Goal: Information Seeking & Learning: Learn about a topic

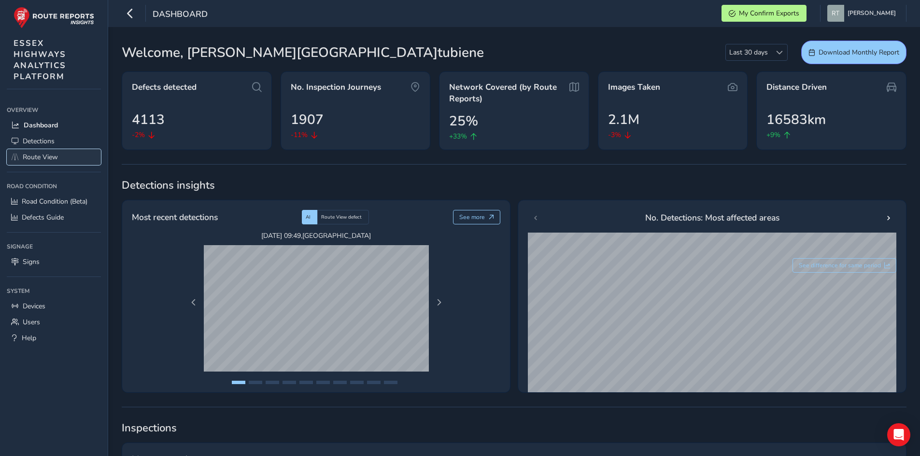
click at [40, 158] on span "Route View" at bounding box center [40, 157] width 35 height 9
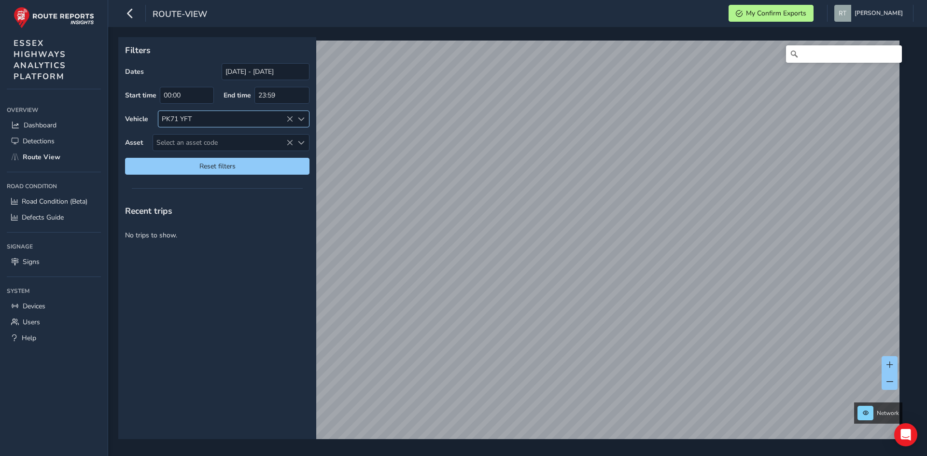
click at [292, 116] on icon at bounding box center [289, 119] width 7 height 7
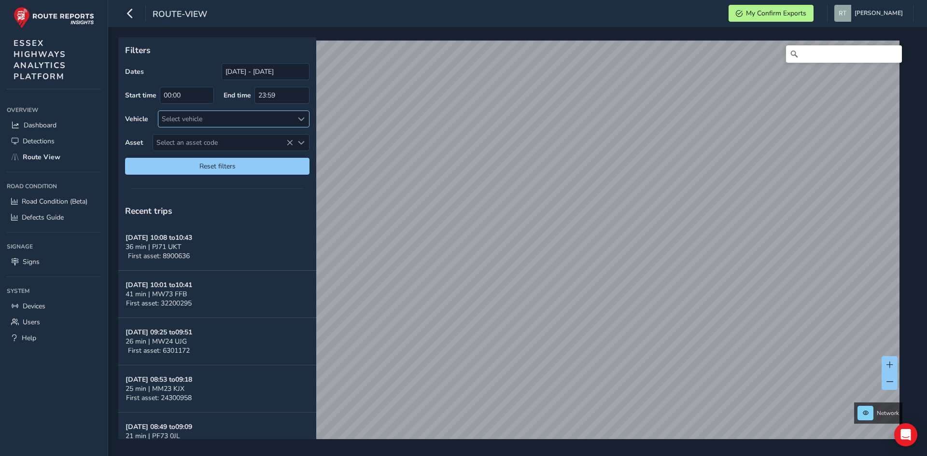
click at [288, 119] on div "Select vehicle" at bounding box center [225, 119] width 135 height 16
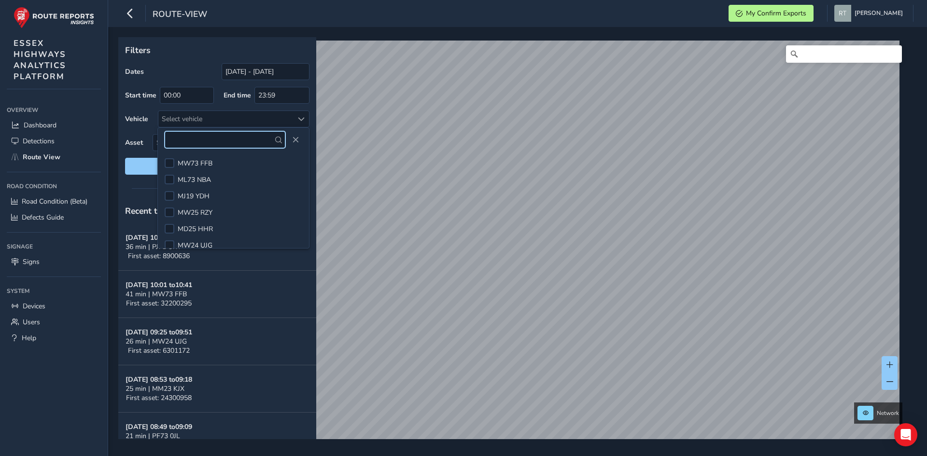
drag, startPoint x: 194, startPoint y: 127, endPoint x: 171, endPoint y: 140, distance: 25.7
click at [171, 140] on input "text" at bounding box center [225, 139] width 121 height 17
paste input "MW73YNB"
click at [218, 141] on input "MW73YNB" at bounding box center [225, 139] width 121 height 17
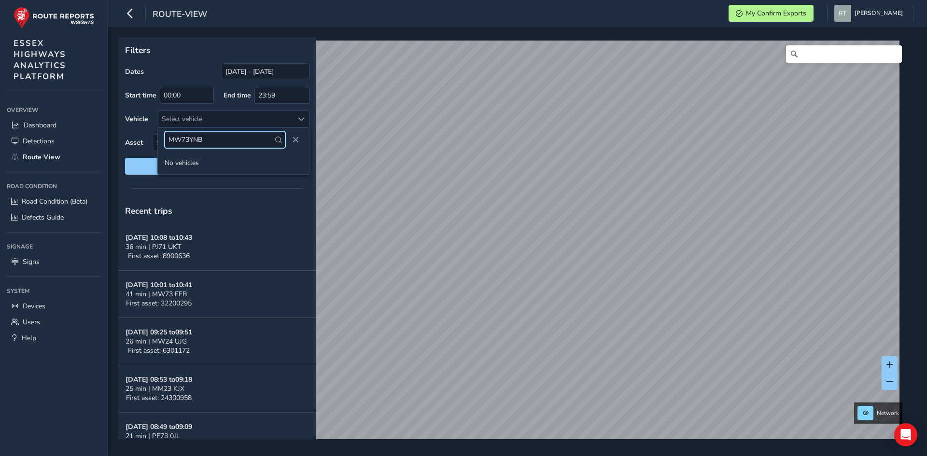
type input "MW73YNB"
click at [280, 140] on span at bounding box center [278, 140] width 7 height 7
click at [274, 143] on input "MW73YNB" at bounding box center [225, 139] width 121 height 17
click at [201, 117] on div "Select vehicle" at bounding box center [225, 119] width 135 height 16
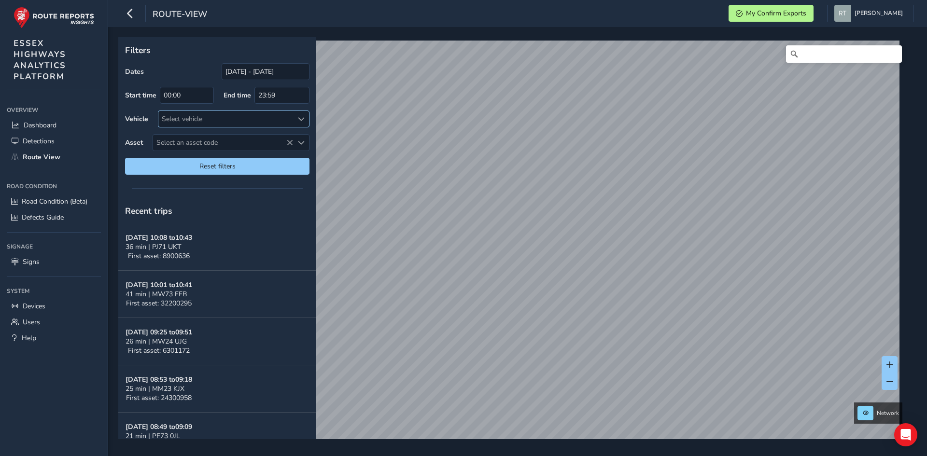
drag, startPoint x: 201, startPoint y: 117, endPoint x: 176, endPoint y: 124, distance: 26.0
click at [176, 124] on div "Select vehicle" at bounding box center [225, 119] width 135 height 16
drag, startPoint x: 169, startPoint y: 137, endPoint x: 203, endPoint y: 139, distance: 33.4
click at [203, 139] on input "MW73YNB" at bounding box center [225, 139] width 121 height 17
click at [176, 117] on div "Select vehicle" at bounding box center [225, 119] width 135 height 16
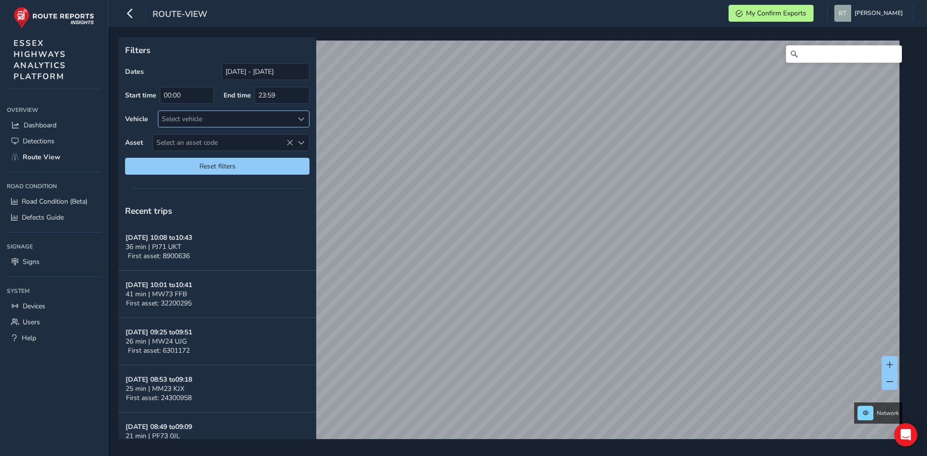
click at [175, 114] on div "Select vehicle" at bounding box center [225, 119] width 135 height 16
click at [303, 121] on span at bounding box center [301, 119] width 7 height 7
click at [278, 140] on span at bounding box center [278, 140] width 7 height 7
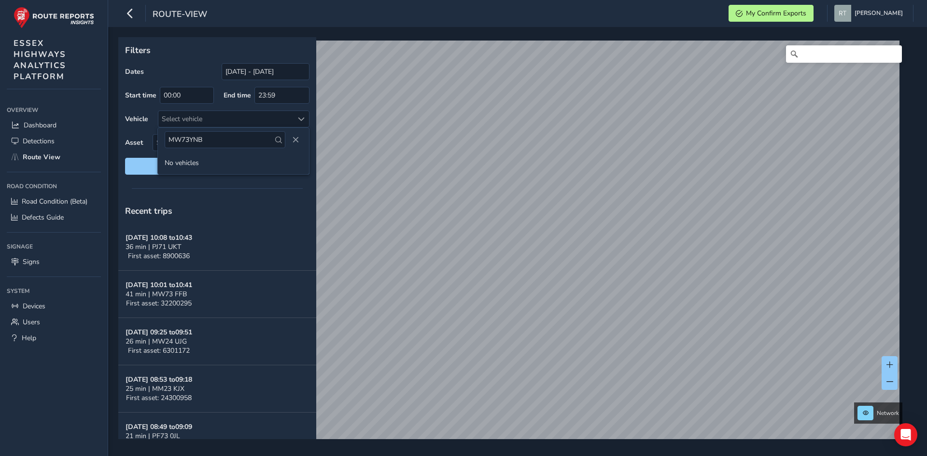
click at [278, 140] on span at bounding box center [278, 140] width 7 height 7
click at [252, 74] on input "[DATE] - [DATE]" at bounding box center [266, 71] width 88 height 17
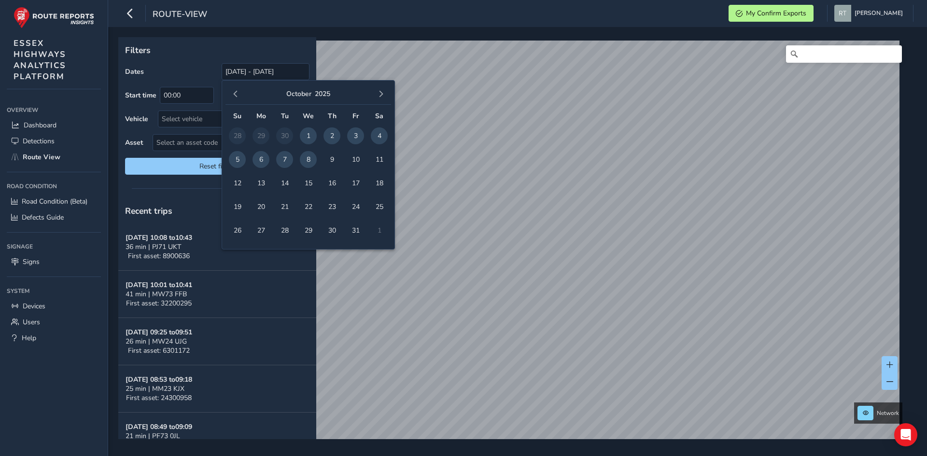
click at [284, 162] on span "7" at bounding box center [284, 159] width 17 height 17
type input "07/10/2025"
click at [178, 141] on span "Select an asset code" at bounding box center [223, 143] width 140 height 16
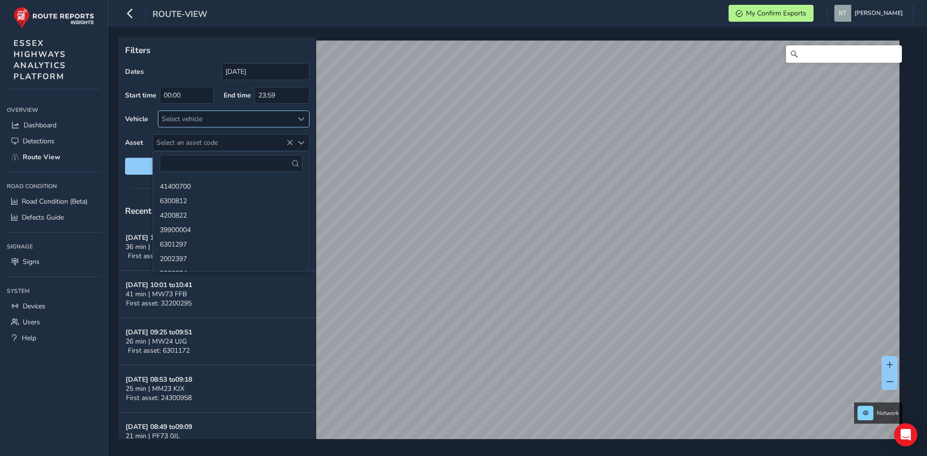
click at [241, 117] on div "Select vehicle" at bounding box center [225, 119] width 135 height 16
click at [281, 140] on span at bounding box center [278, 140] width 7 height 7
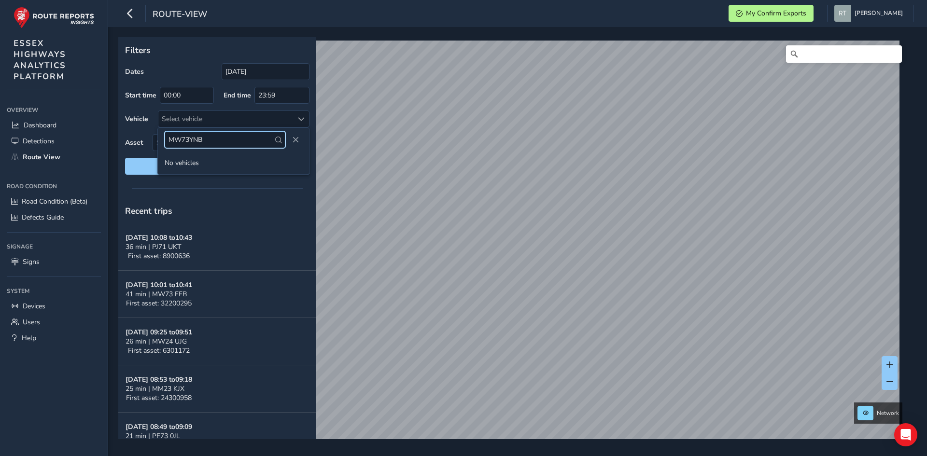
click at [285, 139] on input "MW73YNB" at bounding box center [225, 139] width 121 height 17
type input "mw73"
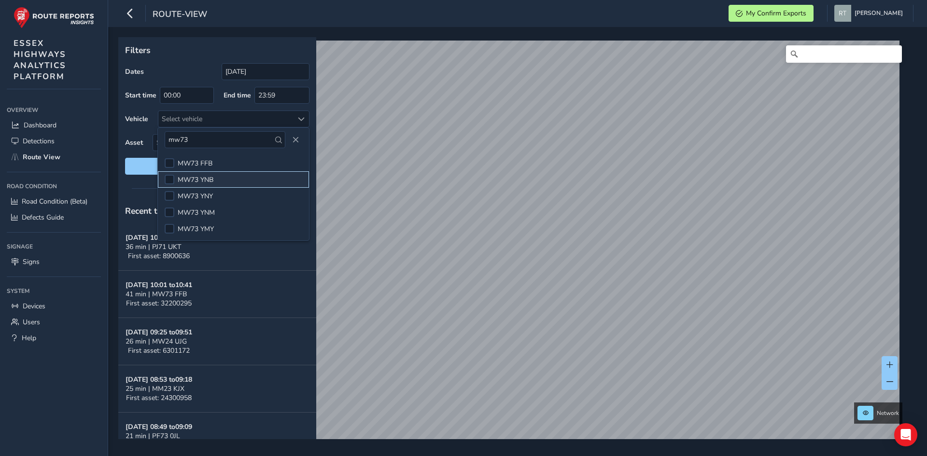
click at [207, 179] on span "MW73 YNB" at bounding box center [196, 179] width 36 height 9
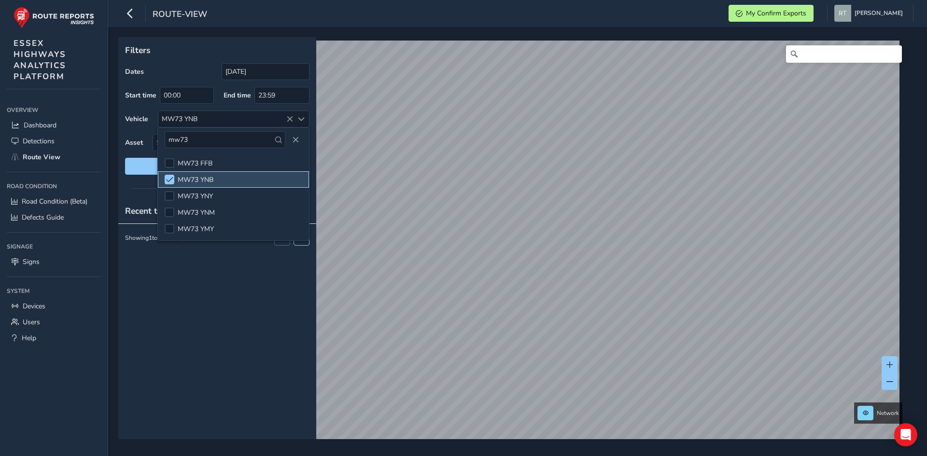
click at [223, 178] on li "MW73 YNB" at bounding box center [233, 179] width 151 height 16
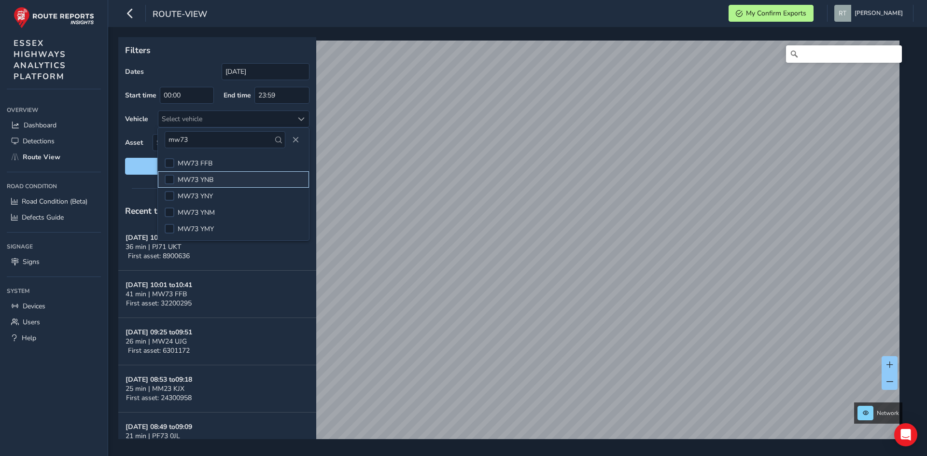
click at [223, 178] on li "MW73 YNB" at bounding box center [233, 179] width 151 height 16
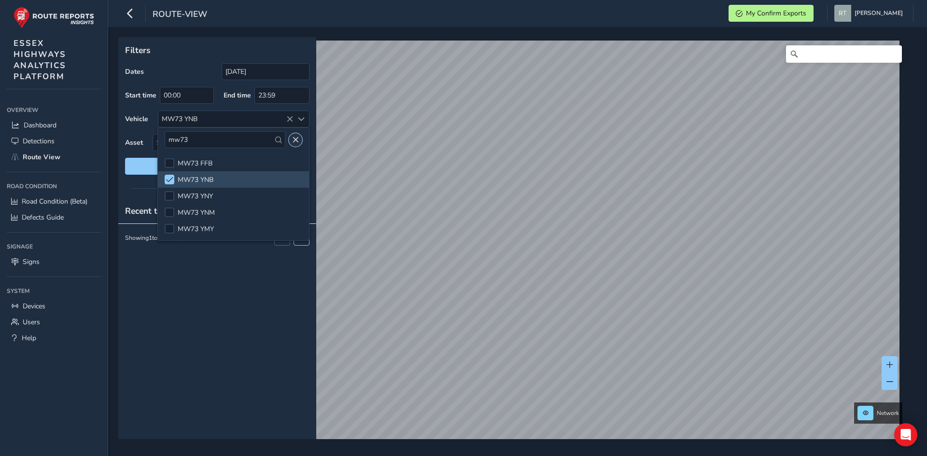
click at [296, 140] on span "Close" at bounding box center [295, 140] width 7 height 7
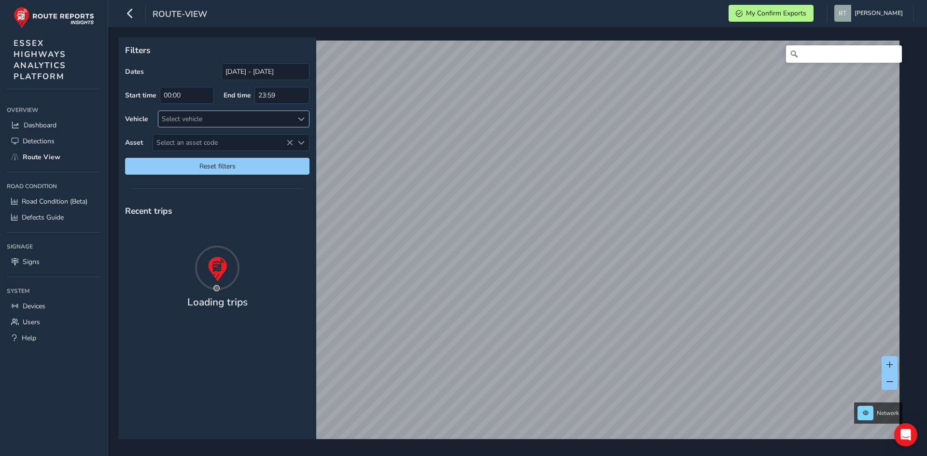
click at [296, 117] on div at bounding box center [301, 119] width 16 height 16
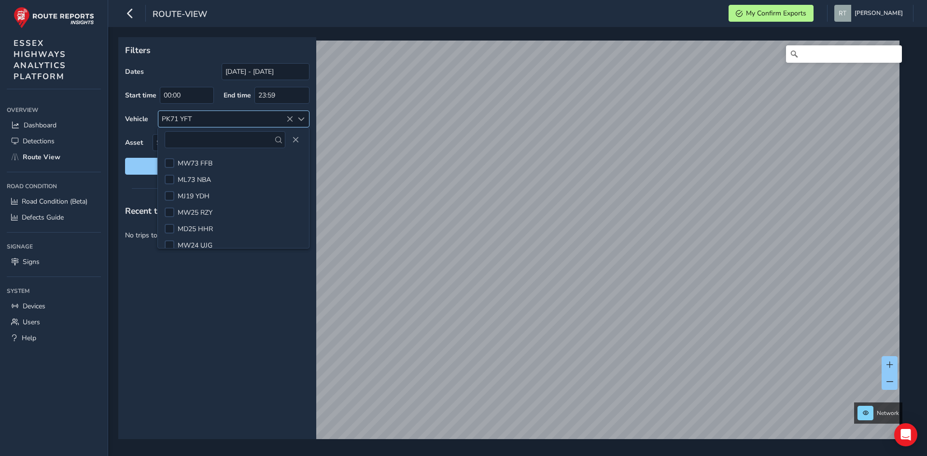
click at [286, 117] on div "PK71 YFT" at bounding box center [234, 119] width 152 height 17
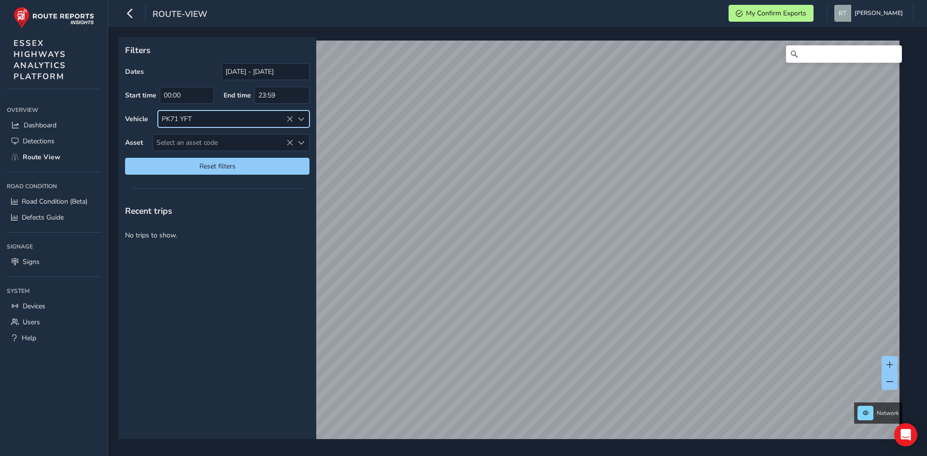
click at [289, 117] on icon at bounding box center [289, 119] width 7 height 7
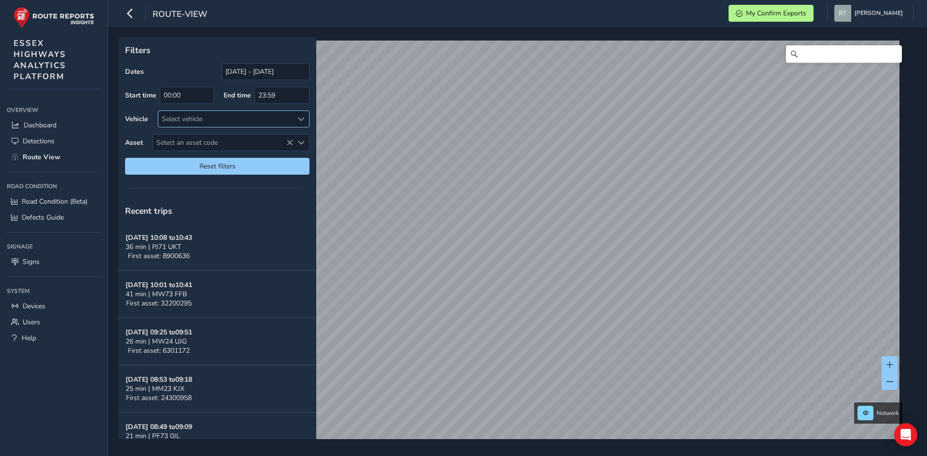
click at [301, 118] on span at bounding box center [301, 119] width 7 height 7
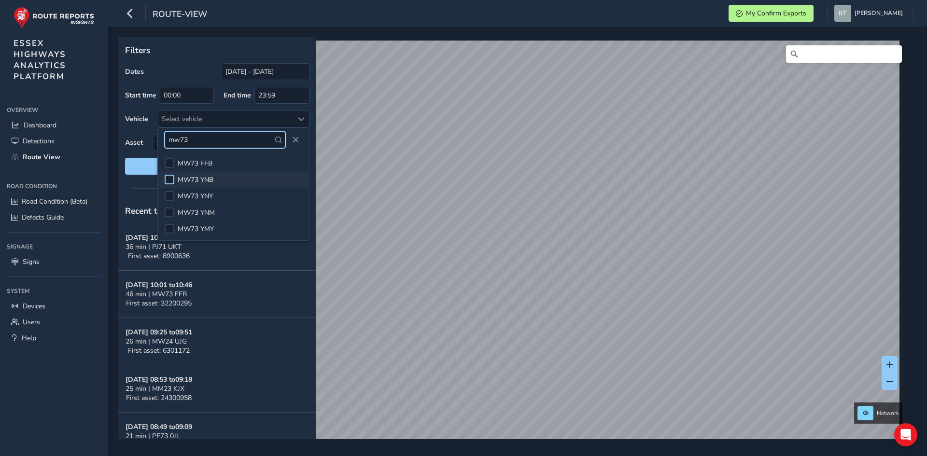
type input "mw73"
click at [201, 175] on span "MW73 YNB" at bounding box center [196, 179] width 36 height 9
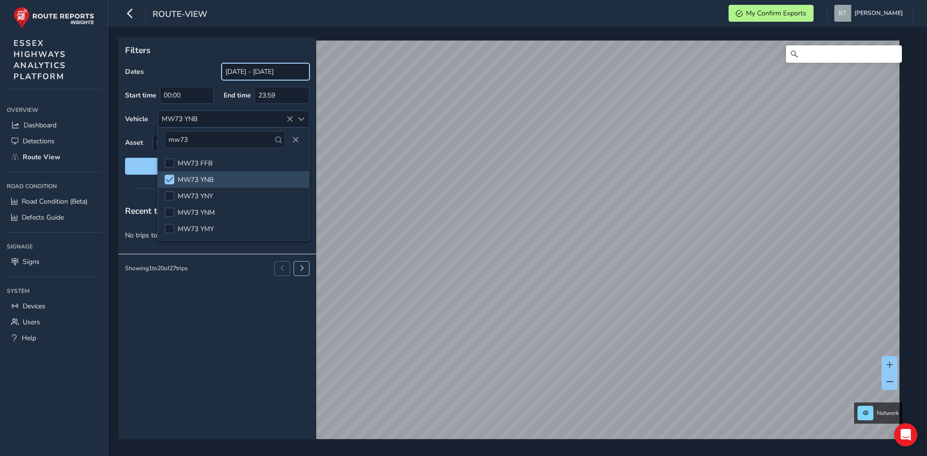
click at [282, 67] on input "[DATE] - [DATE]" at bounding box center [266, 71] width 88 height 17
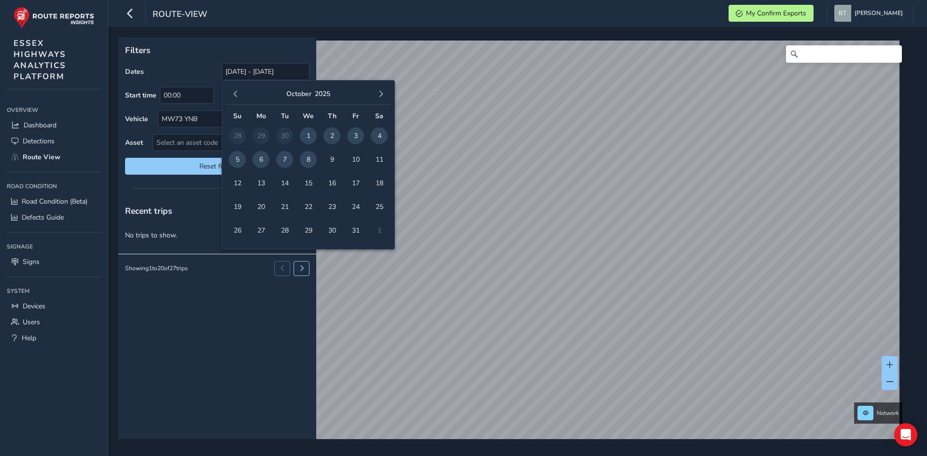
click at [286, 158] on span "7" at bounding box center [284, 159] width 17 height 17
click at [205, 70] on div "Dates 07/10/2025" at bounding box center [217, 71] width 184 height 17
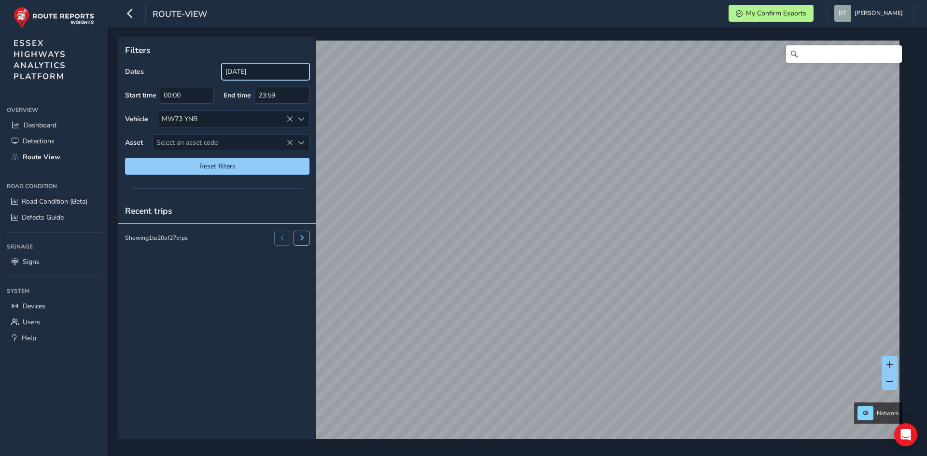
click at [280, 69] on input "[DATE]" at bounding box center [266, 71] width 88 height 17
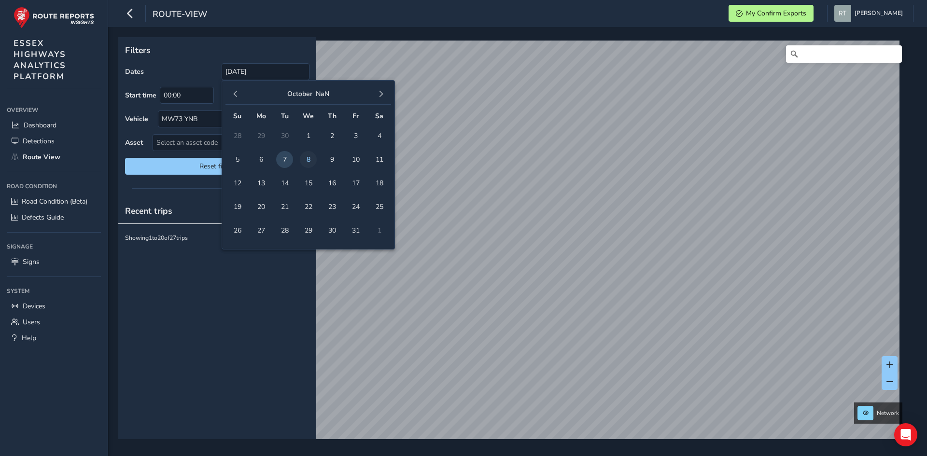
click at [312, 156] on span "8" at bounding box center [308, 159] width 17 height 17
type input "07/10/2025 - 08/10/2025"
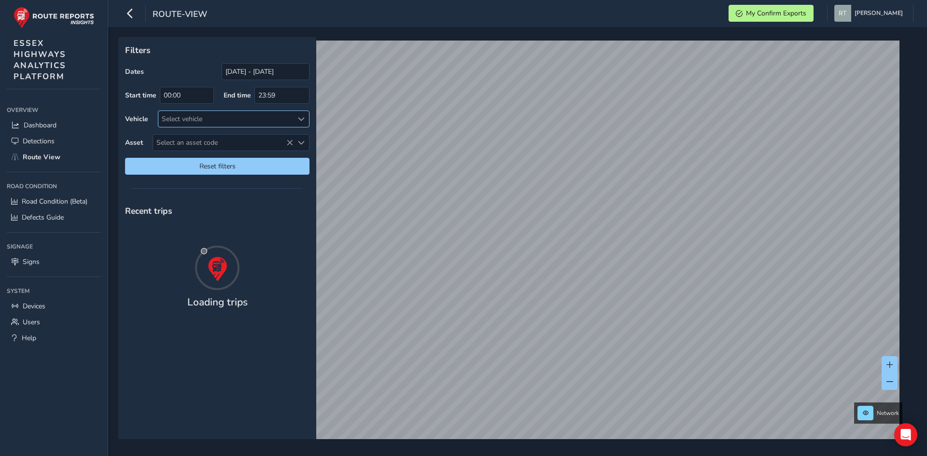
click at [229, 118] on div "Select vehicle" at bounding box center [225, 119] width 135 height 16
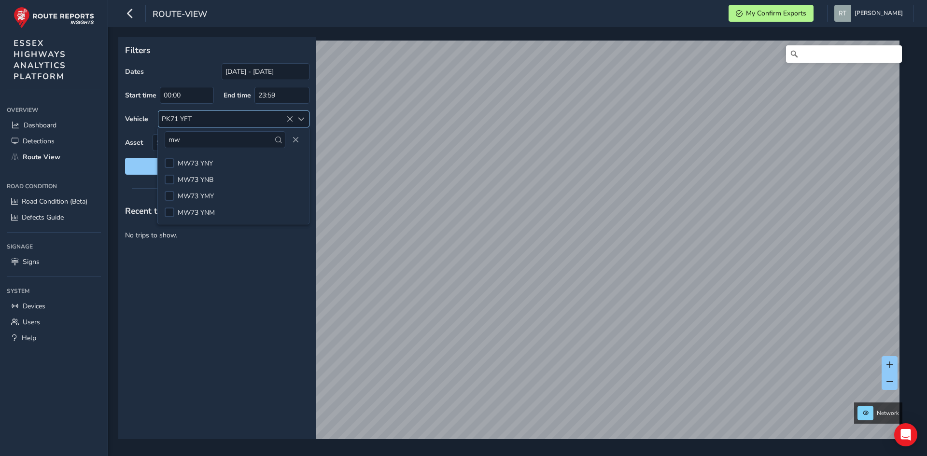
type input "mw"
click at [291, 120] on icon at bounding box center [289, 119] width 7 height 7
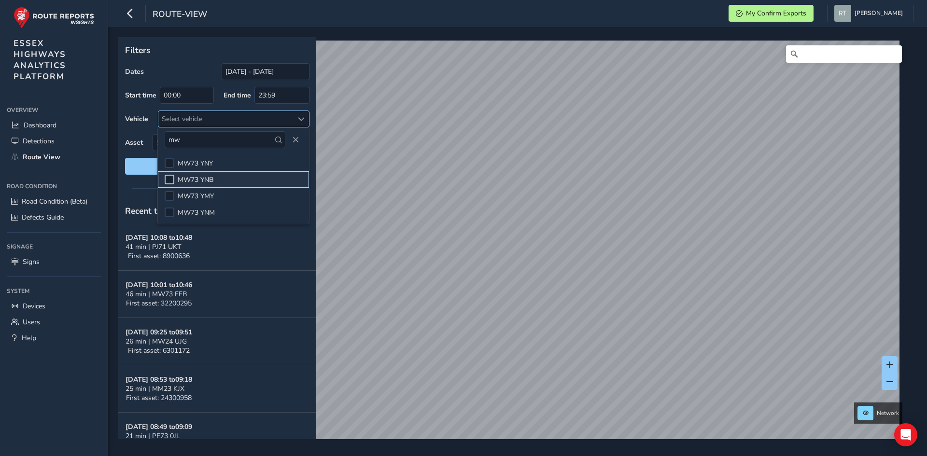
click at [171, 181] on div at bounding box center [170, 180] width 10 height 10
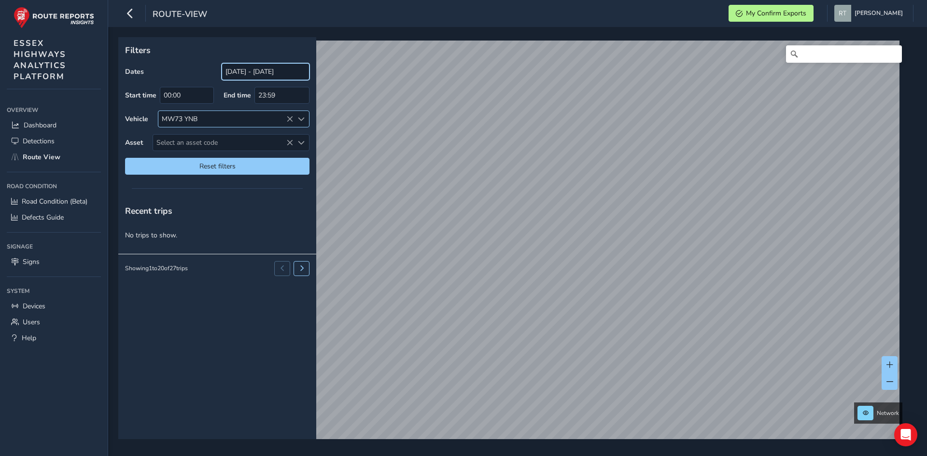
click at [283, 73] on input "[DATE] - [DATE]" at bounding box center [266, 71] width 88 height 17
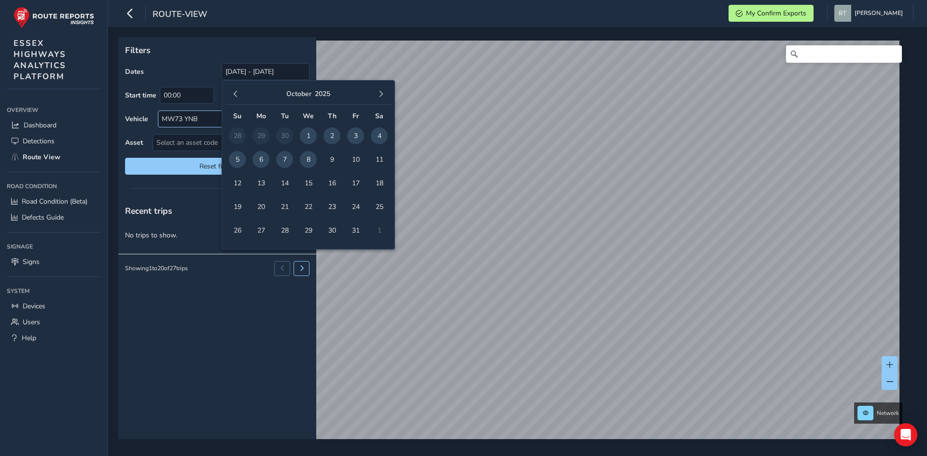
click at [287, 161] on span "7" at bounding box center [284, 159] width 17 height 17
type input "[DATE]"
click at [304, 42] on div "Filters Dates 07/10/2025 Start time 00:00 End time 23:59 Vehicle MW73 YNB Asset…" at bounding box center [217, 109] width 198 height 144
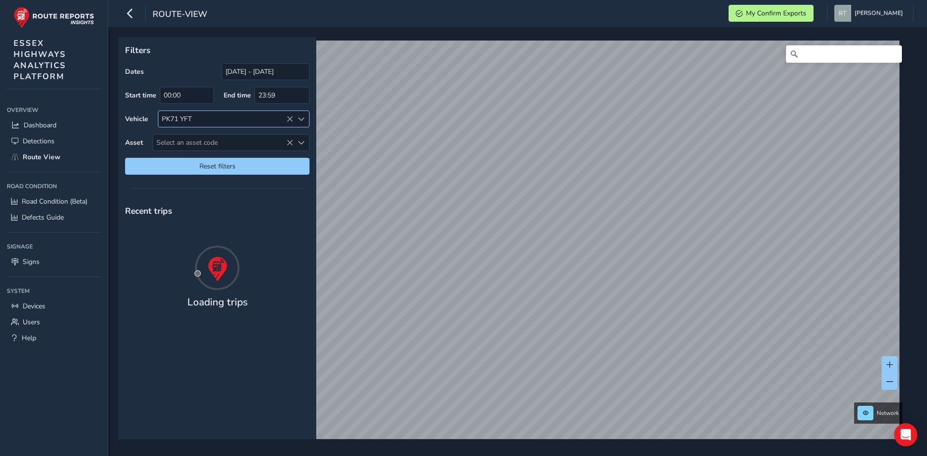
click at [290, 119] on icon at bounding box center [289, 119] width 7 height 7
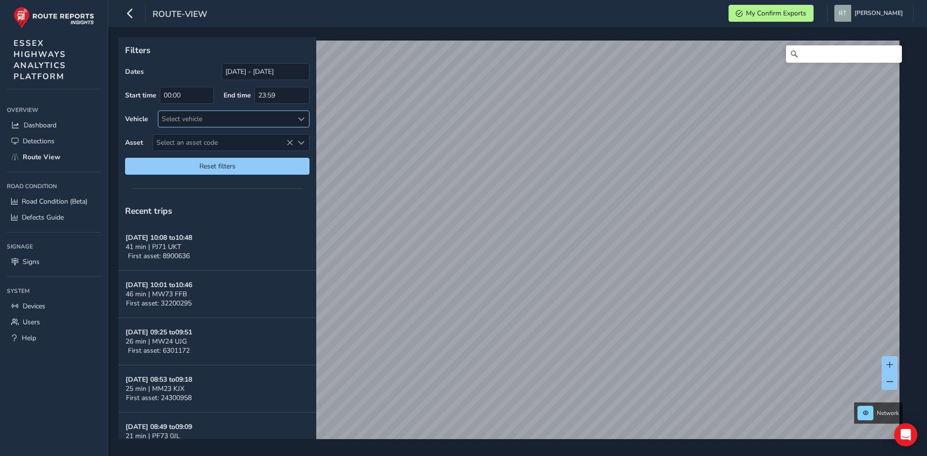
click at [305, 120] on div at bounding box center [301, 119] width 16 height 16
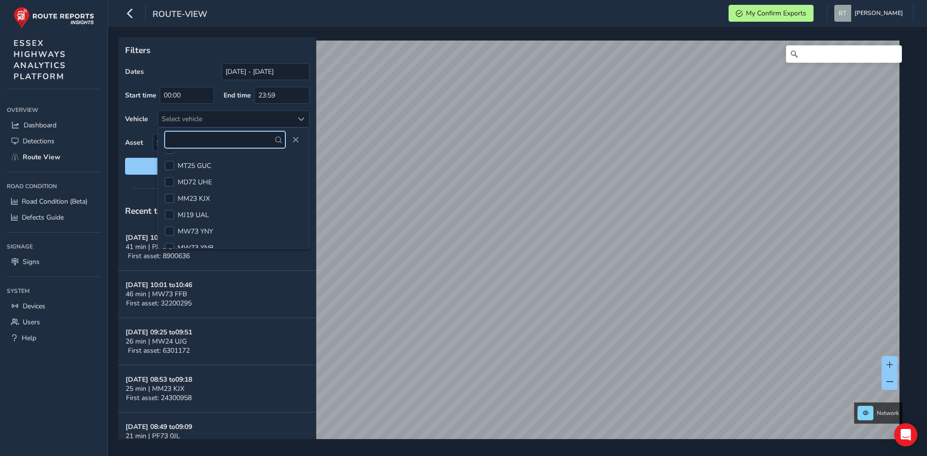
scroll to position [19, 0]
click at [168, 241] on div at bounding box center [170, 243] width 10 height 10
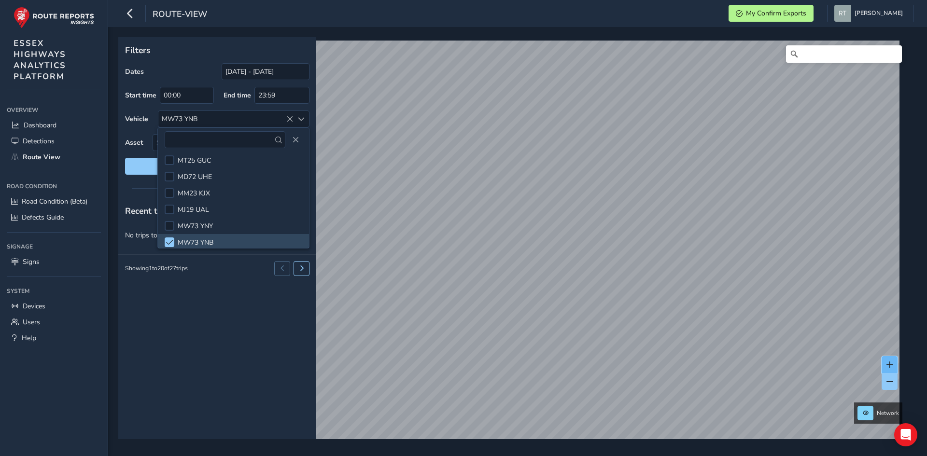
click at [889, 365] on span at bounding box center [889, 365] width 7 height 7
click at [887, 365] on span at bounding box center [889, 365] width 7 height 7
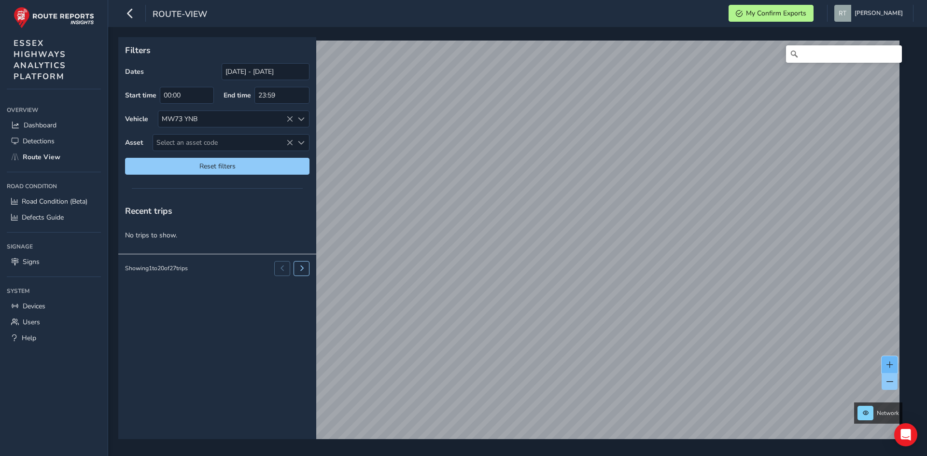
click at [887, 365] on span at bounding box center [889, 365] width 7 height 7
click at [894, 363] on button at bounding box center [889, 364] width 16 height 17
click at [889, 362] on span at bounding box center [889, 365] width 7 height 7
click at [249, 69] on input "[DATE] - [DATE]" at bounding box center [266, 71] width 88 height 17
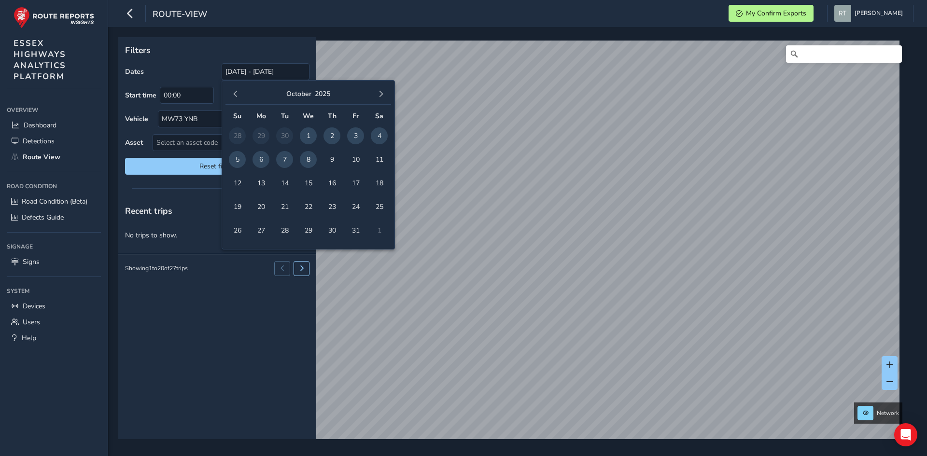
click at [284, 157] on span "7" at bounding box center [284, 159] width 17 height 17
click at [307, 161] on span "8" at bounding box center [308, 159] width 17 height 17
type input "07/10/2025 - 08/10/2025"
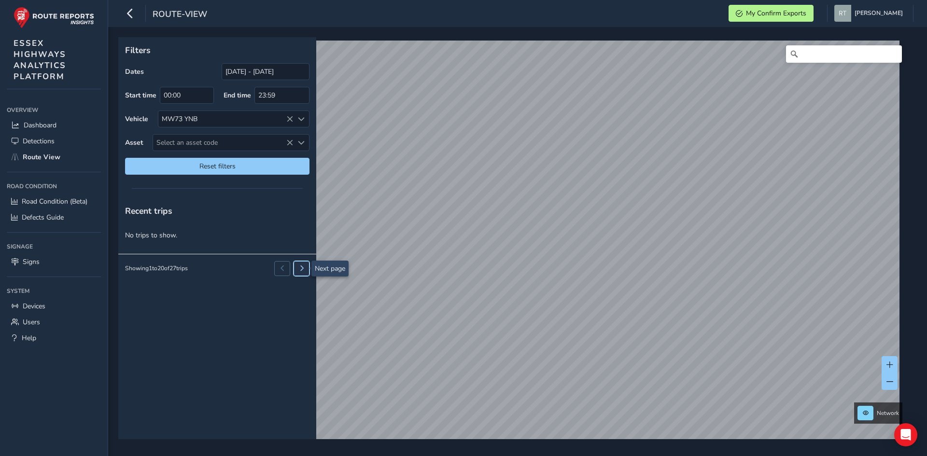
click at [302, 269] on span at bounding box center [302, 269] width 6 height 6
click at [303, 268] on span at bounding box center [302, 269] width 6 height 6
click at [287, 119] on icon at bounding box center [289, 119] width 7 height 7
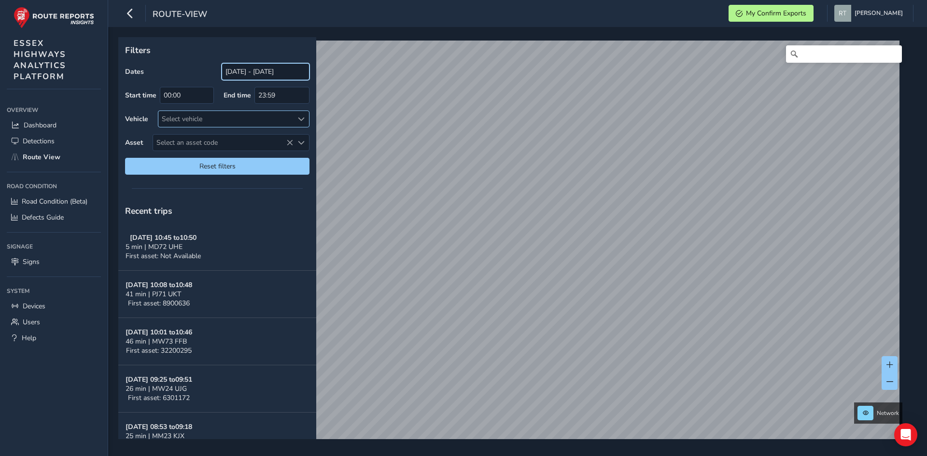
click at [266, 71] on input "[DATE] - [DATE]" at bounding box center [266, 71] width 88 height 17
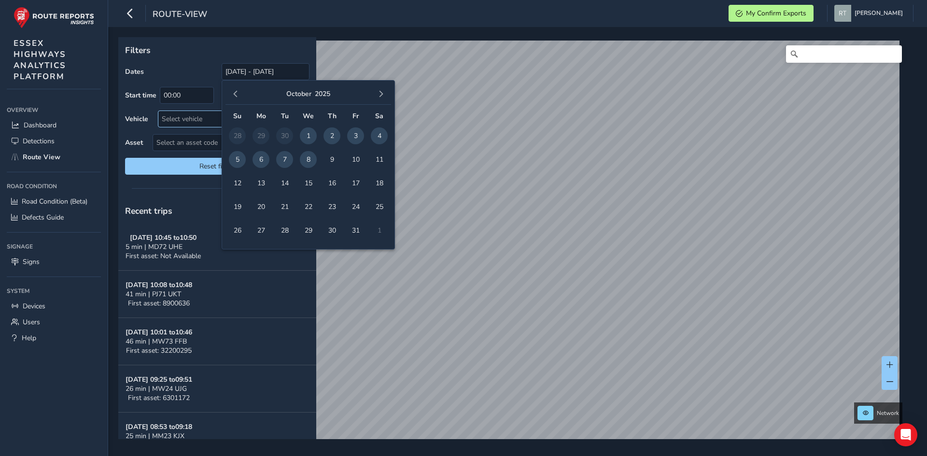
click at [283, 159] on span "7" at bounding box center [284, 159] width 17 height 17
type input "[DATE]"
click at [196, 118] on div "Select vehicle" at bounding box center [225, 119] width 135 height 16
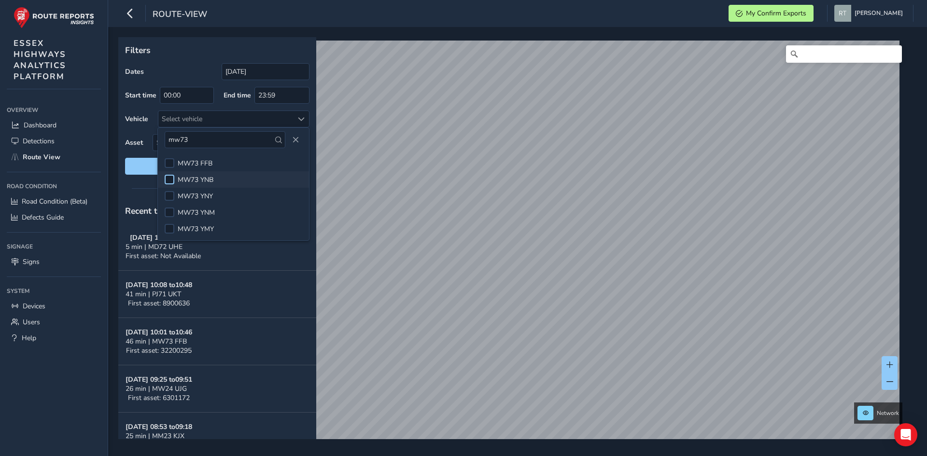
type input "mw73"
click at [171, 177] on div at bounding box center [170, 180] width 10 height 10
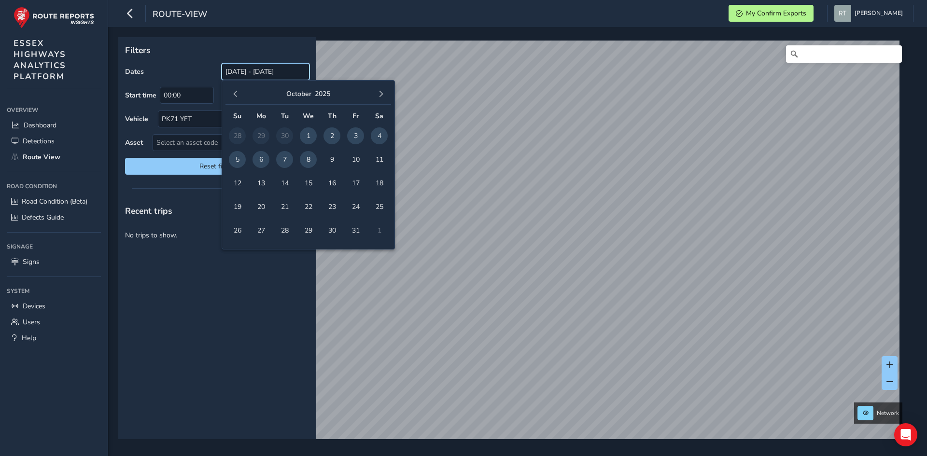
click at [283, 73] on input "[DATE] - [DATE]" at bounding box center [266, 71] width 88 height 17
click at [308, 137] on span "1" at bounding box center [308, 135] width 17 height 17
click at [283, 71] on input "01/10/2025" at bounding box center [266, 71] width 88 height 17
click at [310, 157] on span "8" at bounding box center [308, 159] width 17 height 17
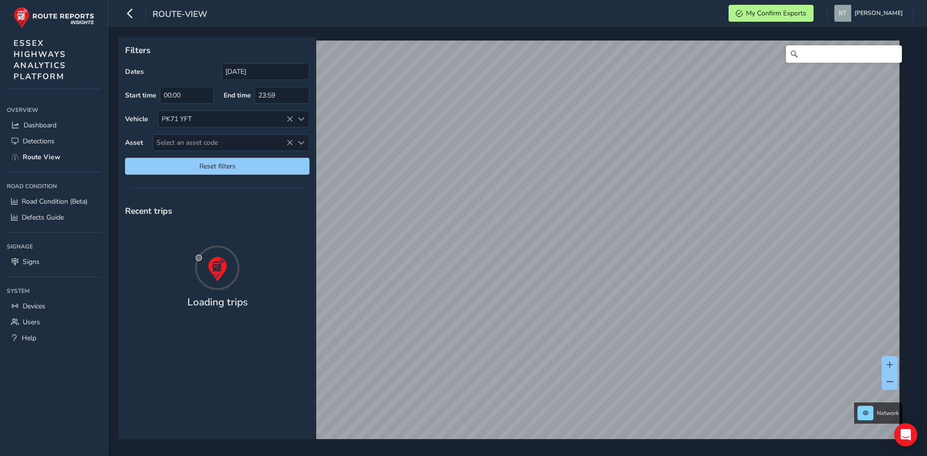
type input "01/10/2025 - 08/10/2025"
click at [290, 119] on icon at bounding box center [289, 119] width 7 height 7
click at [290, 117] on div "PK71 YFT" at bounding box center [225, 119] width 135 height 16
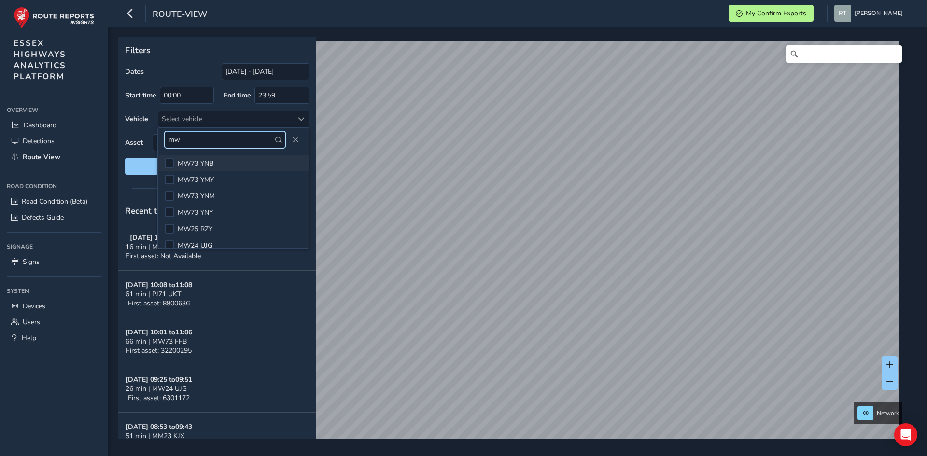
type input "mw"
click at [218, 162] on li "MW73 YNB" at bounding box center [233, 163] width 151 height 16
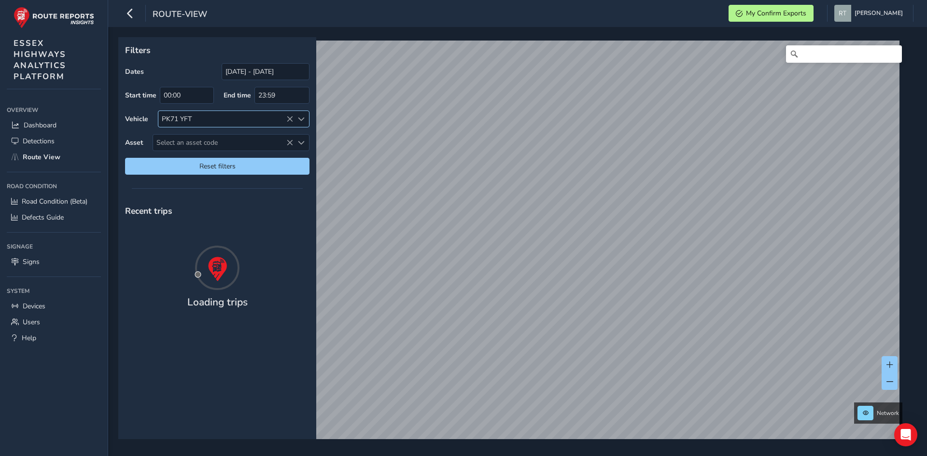
click at [289, 120] on icon at bounding box center [289, 119] width 7 height 7
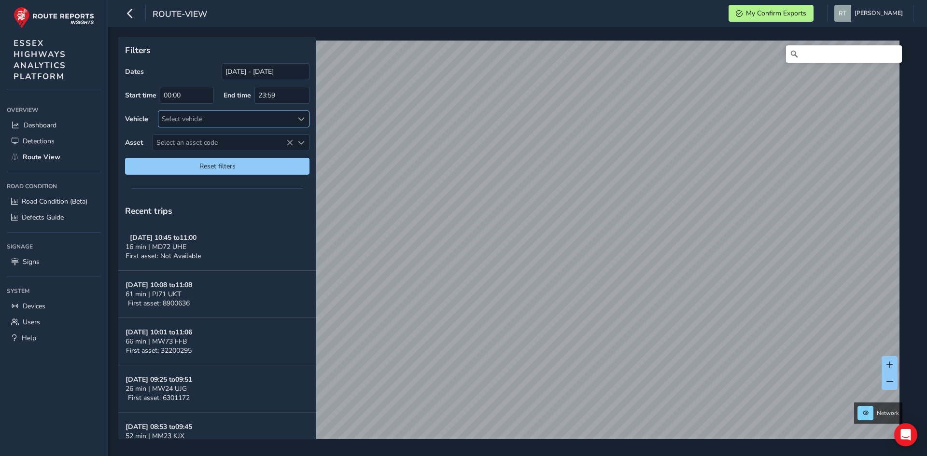
click at [262, 116] on div "Select vehicle" at bounding box center [225, 119] width 135 height 16
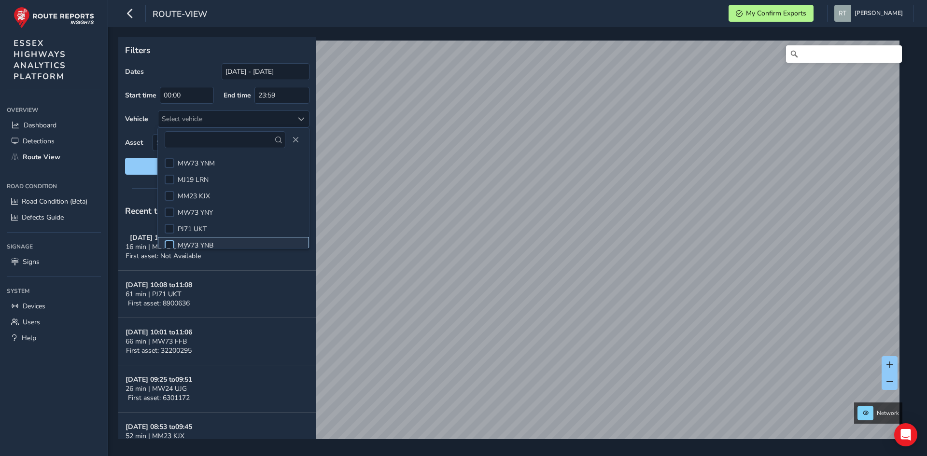
click at [169, 243] on div at bounding box center [170, 245] width 10 height 10
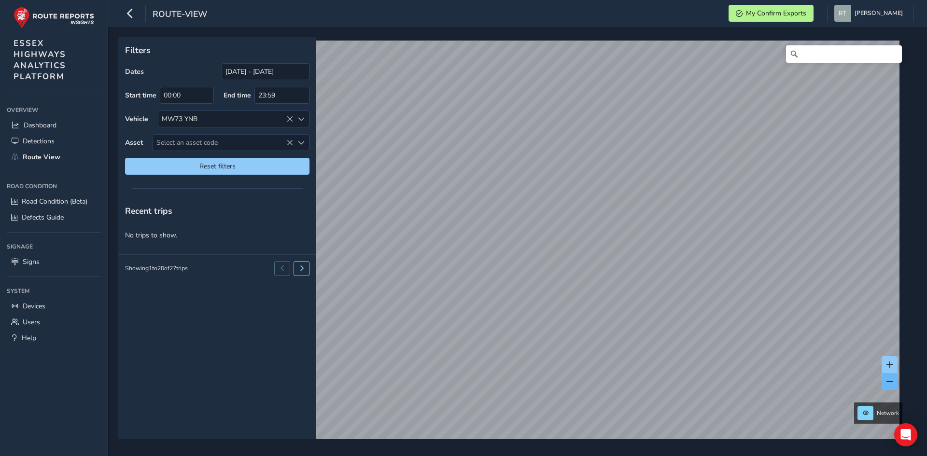
click at [883, 380] on button at bounding box center [889, 381] width 16 height 17
click at [883, 379] on button at bounding box center [889, 381] width 16 height 17
click at [892, 385] on span at bounding box center [889, 381] width 7 height 7
